Goal: Information Seeking & Learning: Learn about a topic

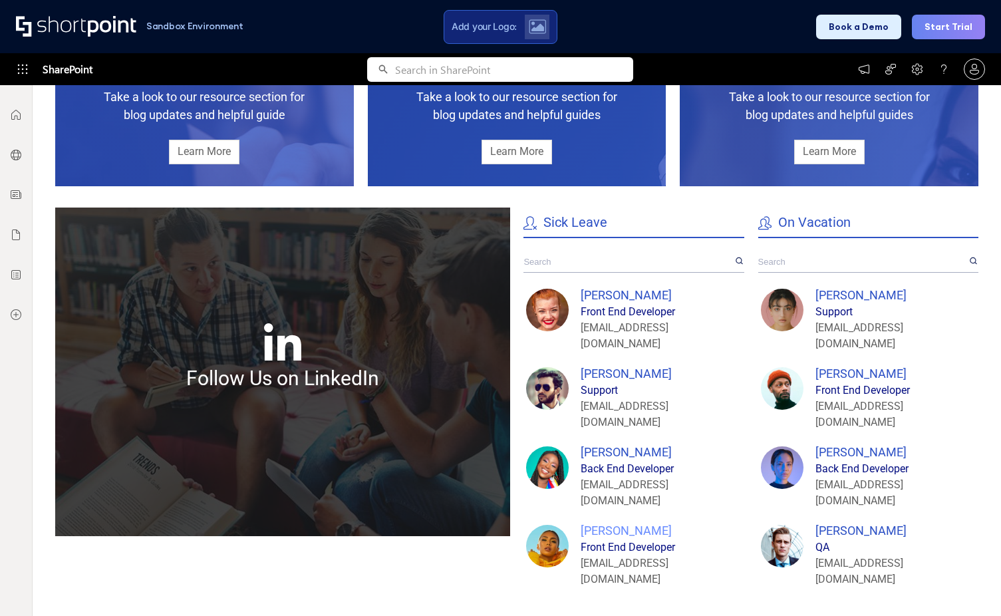
scroll to position [998, 0]
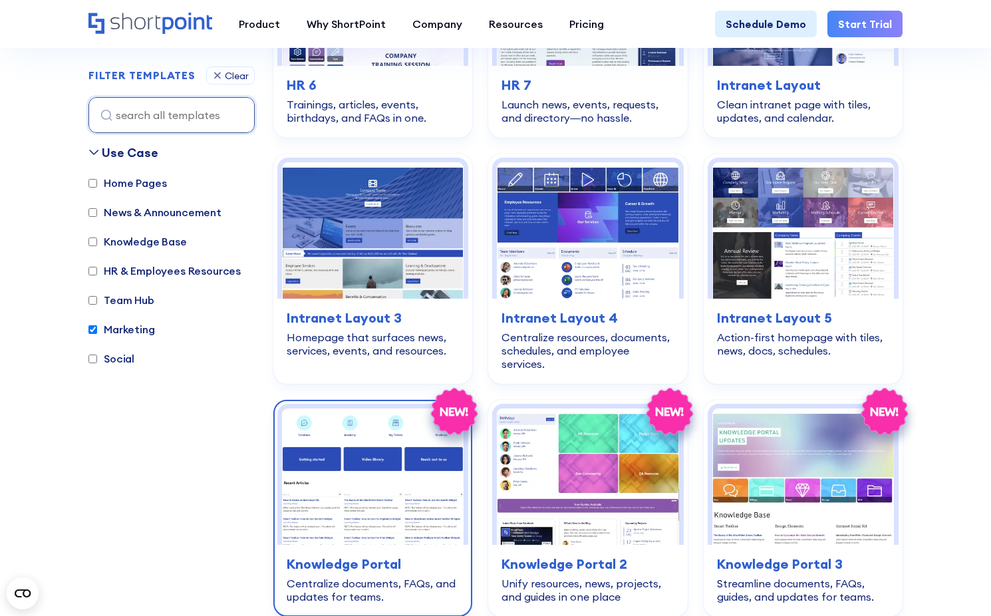
scroll to position [1129, 0]
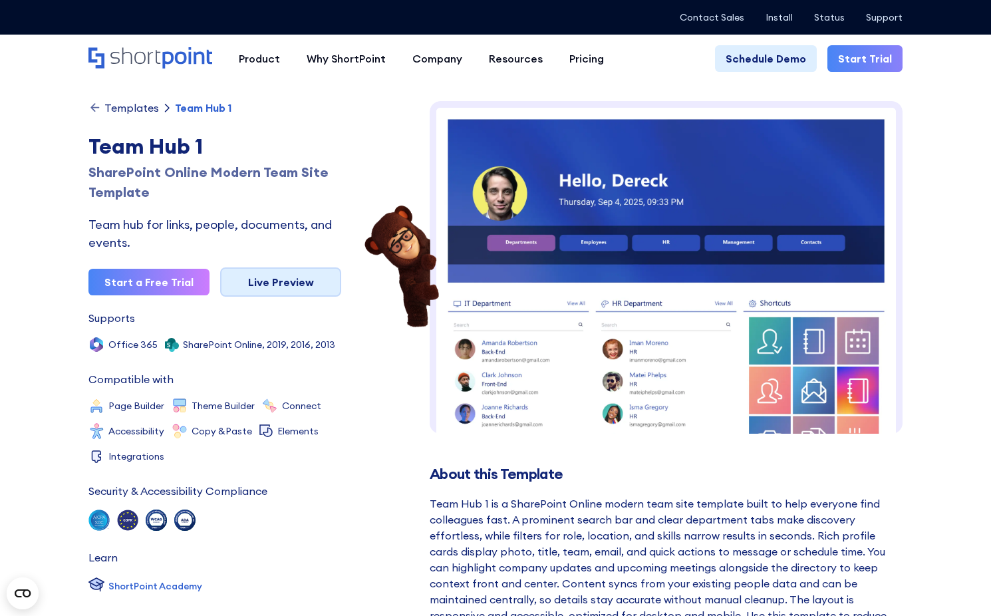
drag, startPoint x: 263, startPoint y: 281, endPoint x: 251, endPoint y: 281, distance: 12.0
click at [263, 281] on link "Live Preview" at bounding box center [280, 281] width 121 height 29
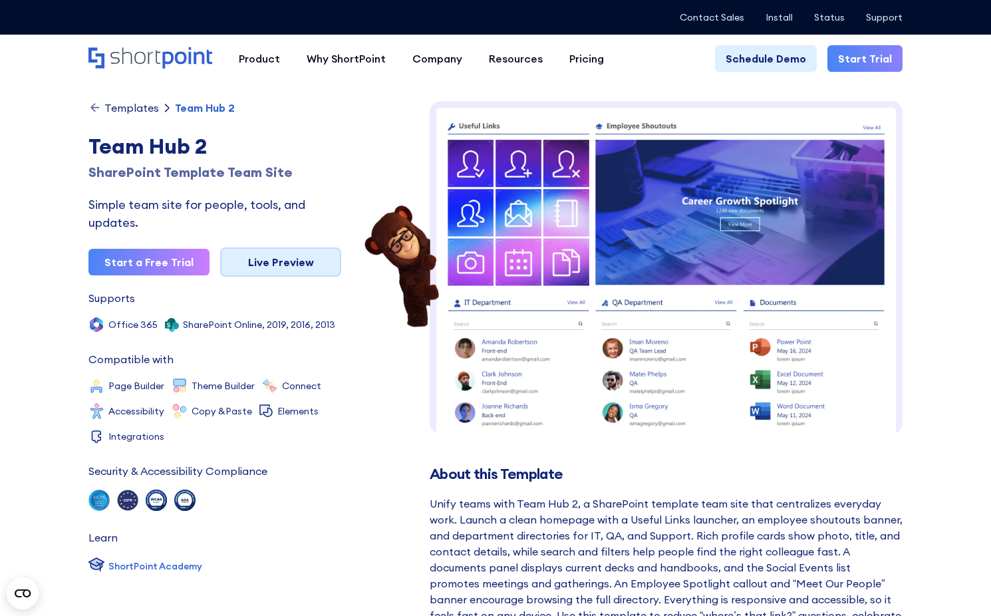
click at [263, 265] on link "Live Preview" at bounding box center [280, 261] width 121 height 29
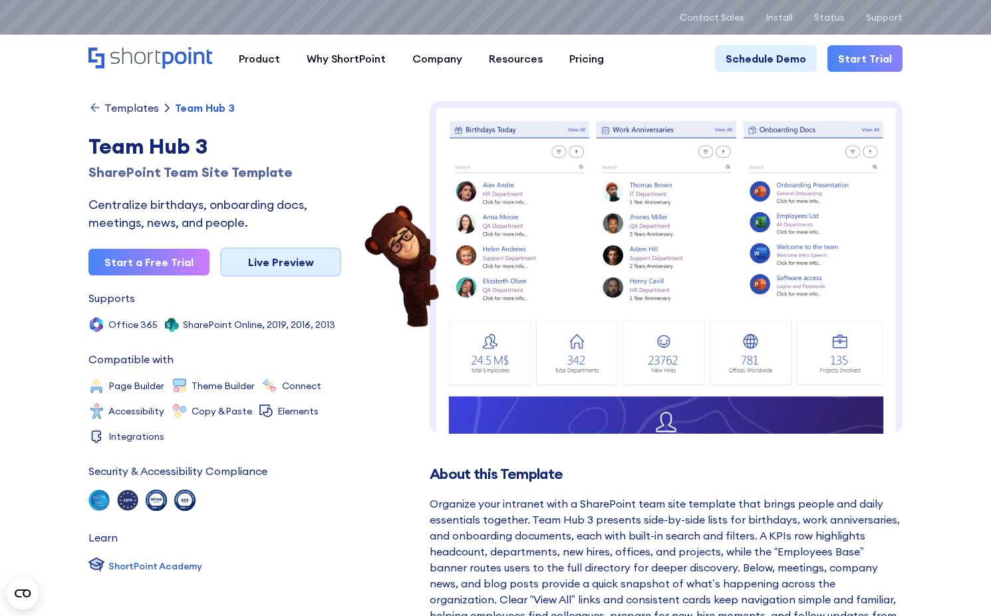
click at [255, 265] on link "Live Preview" at bounding box center [280, 261] width 121 height 29
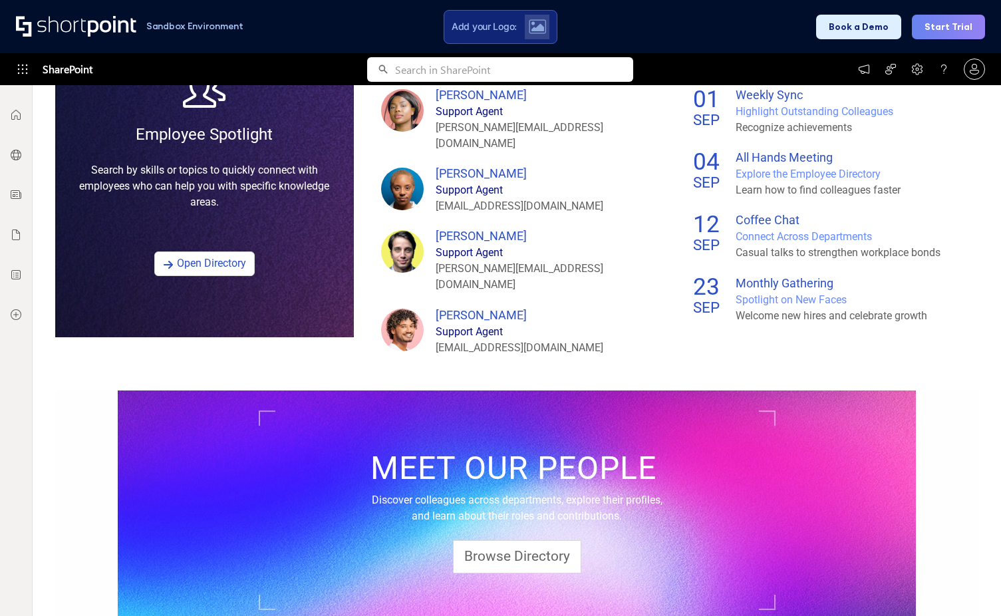
scroll to position [885, 0]
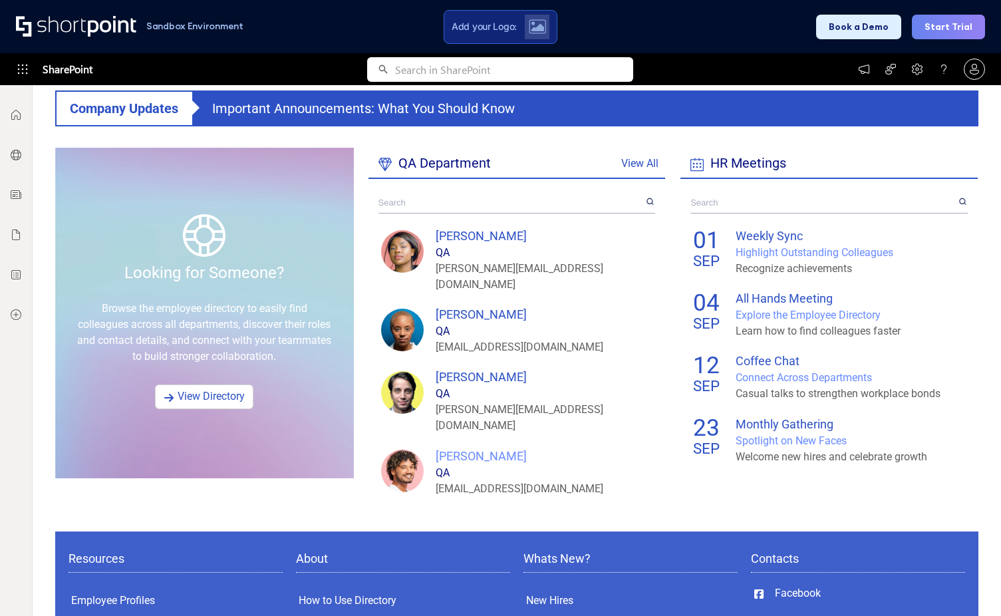
scroll to position [732, 0]
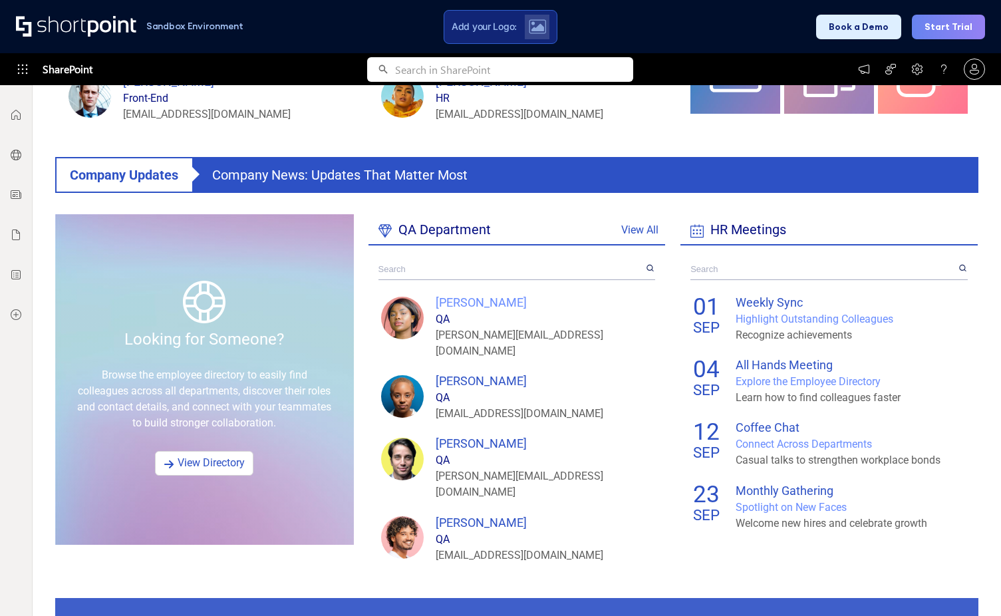
click at [458, 299] on div "[PERSON_NAME]" at bounding box center [544, 302] width 217 height 18
click at [465, 307] on div "[PERSON_NAME]" at bounding box center [544, 302] width 217 height 18
click at [454, 259] on input "text" at bounding box center [511, 269] width 266 height 21
type input "j"
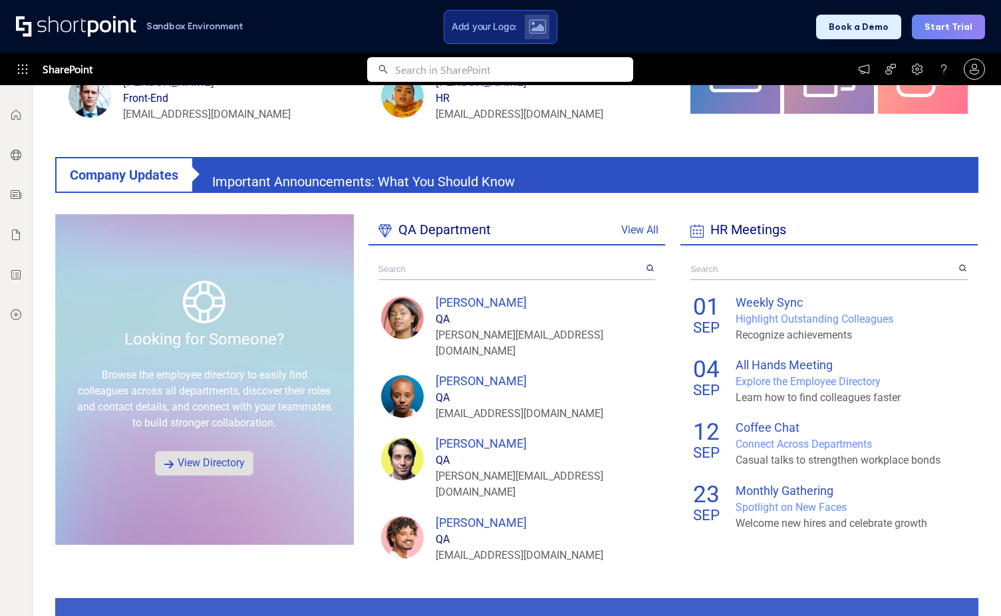
click at [196, 461] on link "View Directory" at bounding box center [204, 463] width 98 height 25
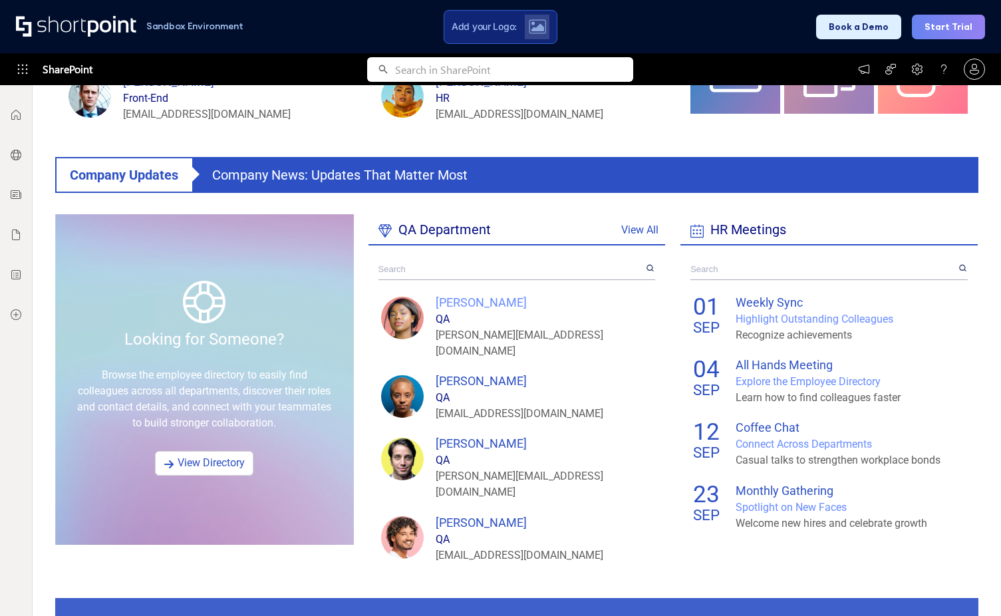
click at [483, 297] on div "Helen Rodrigues" at bounding box center [544, 302] width 217 height 18
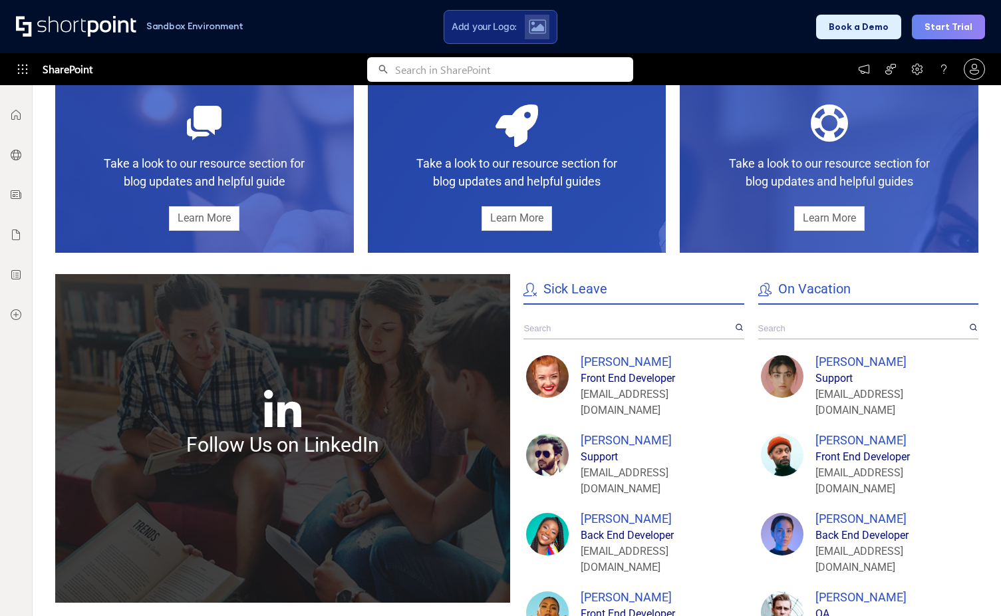
scroll to position [1264, 0]
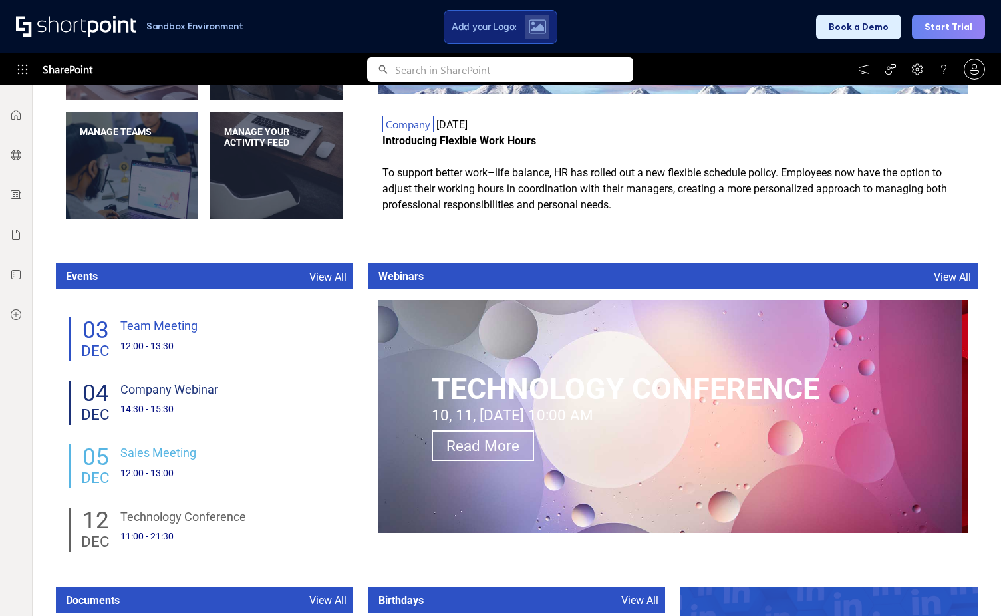
scroll to position [665, 0]
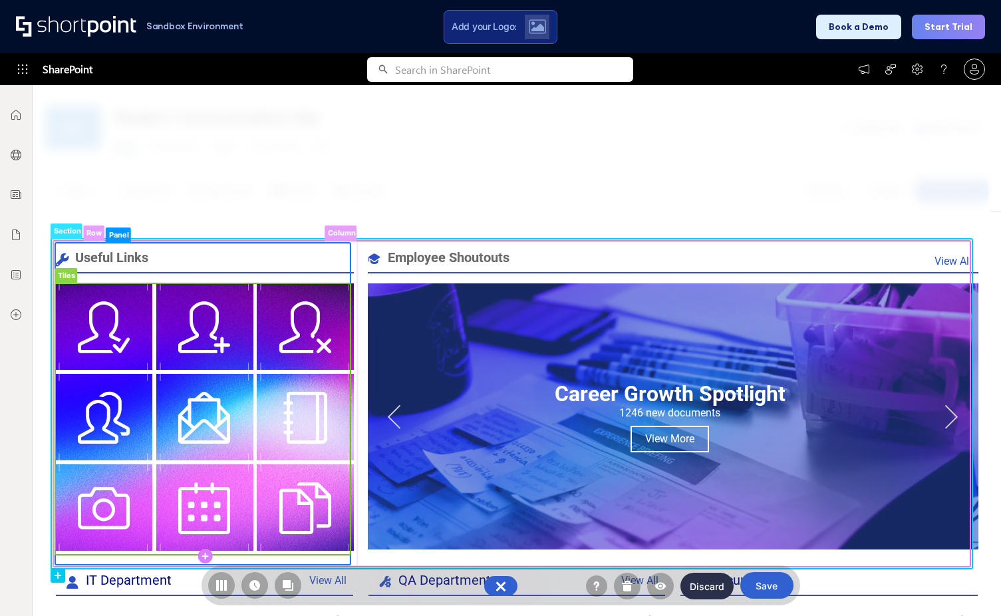
click at [154, 327] on rect at bounding box center [202, 418] width 295 height 271
click at [154, 388] on rect at bounding box center [202, 418] width 295 height 271
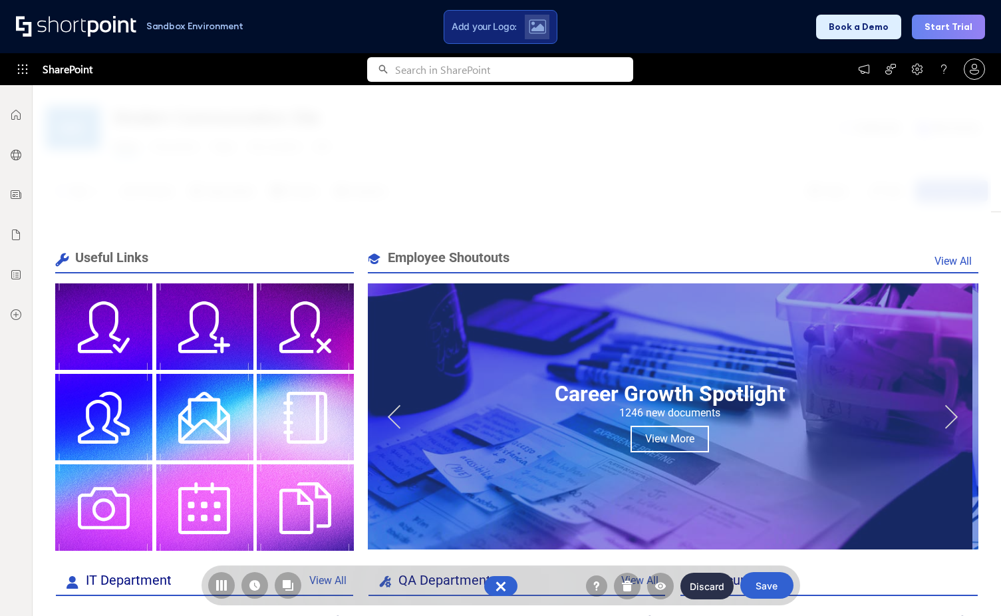
click at [334, 168] on div at bounding box center [512, 350] width 958 height 531
click at [707, 586] on button "Discard" at bounding box center [706, 586] width 53 height 27
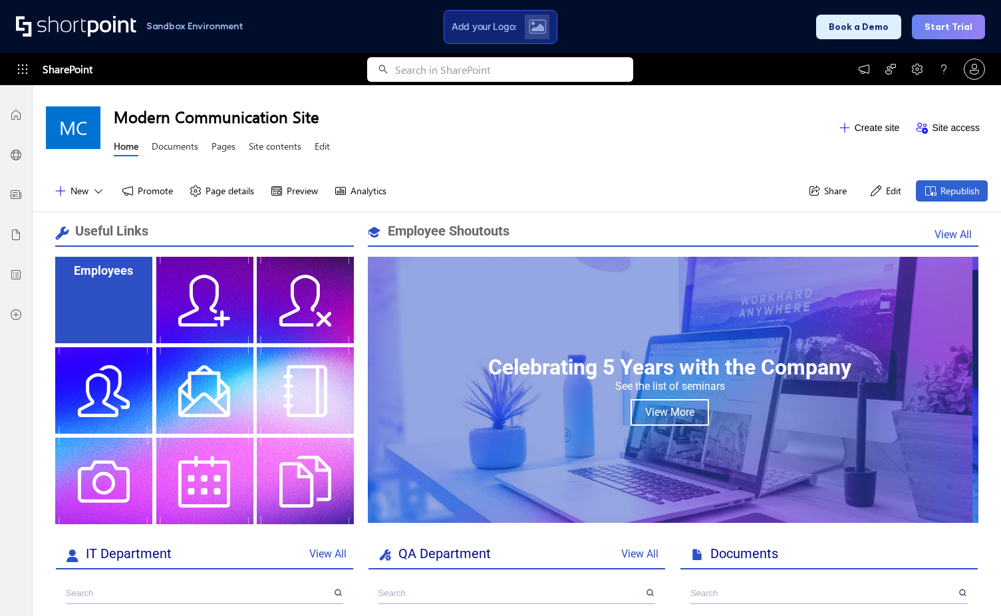
click at [101, 311] on div "Employees" at bounding box center [103, 300] width 97 height 86
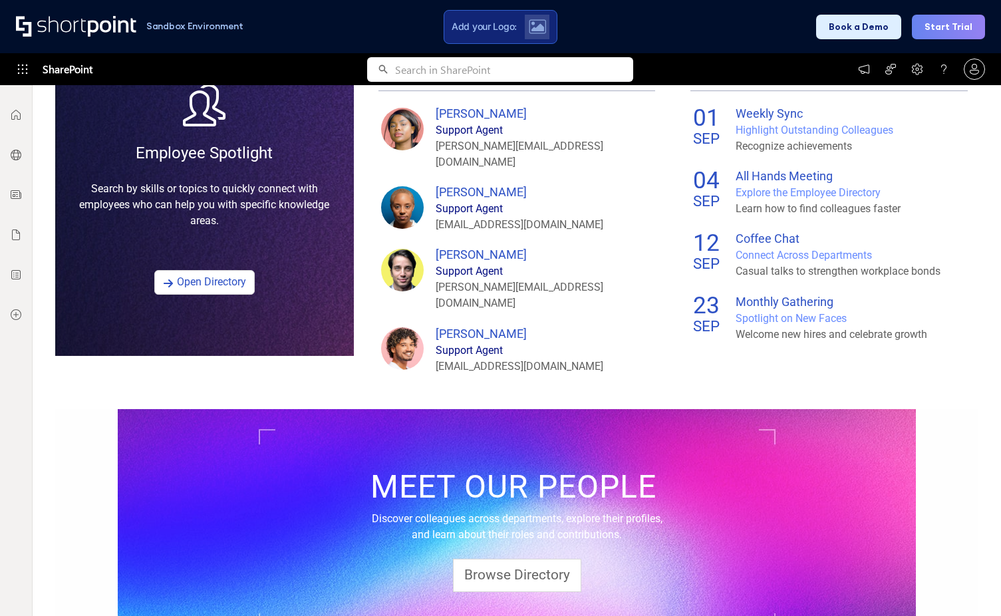
scroll to position [885, 0]
